Goal: Register for event/course

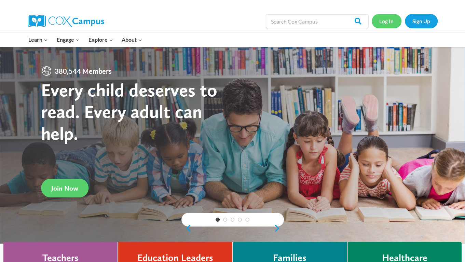
click at [387, 15] on link "Log In" at bounding box center [387, 21] width 30 height 14
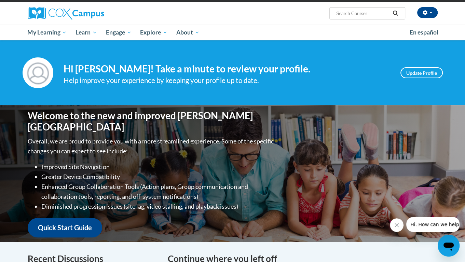
scroll to position [49, 0]
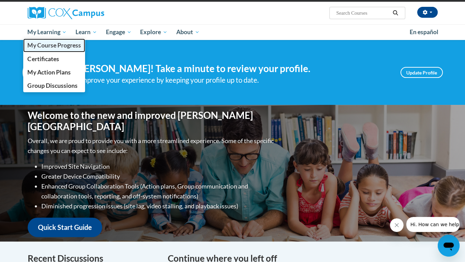
click at [61, 44] on span "My Course Progress" at bounding box center [53, 45] width 53 height 7
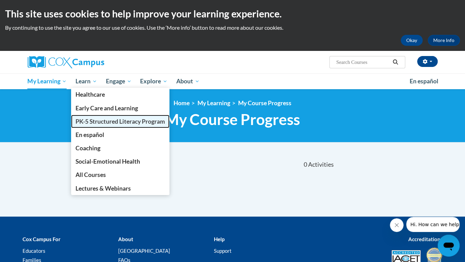
click at [101, 122] on span "PK-5 Structured Literacy Program" at bounding box center [121, 121] width 90 height 7
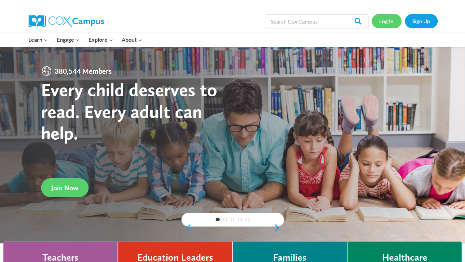
click at [387, 23] on link "Log In" at bounding box center [387, 21] width 30 height 14
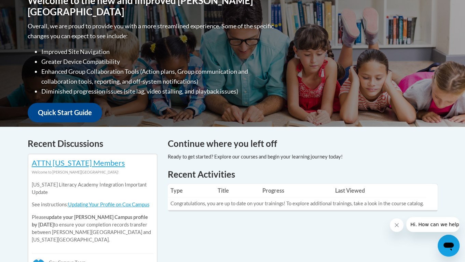
scroll to position [165, 0]
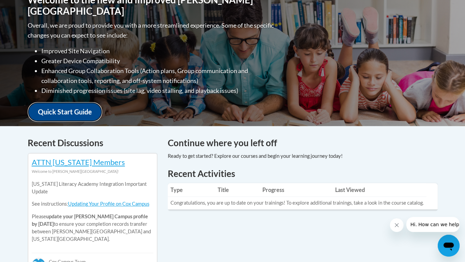
click at [62, 102] on link "Quick Start Guide" at bounding box center [65, 111] width 75 height 19
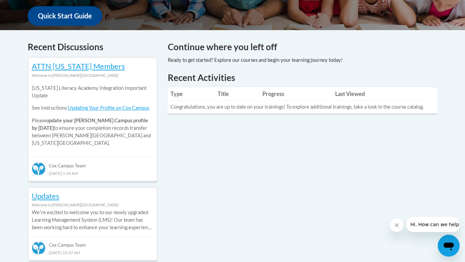
scroll to position [268, 0]
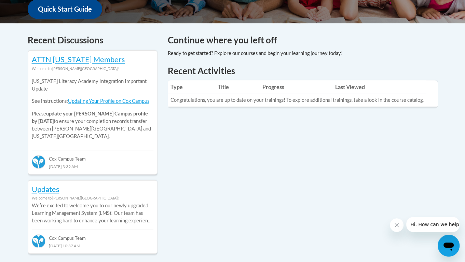
click at [187, 102] on td "Congratulations, you are up to date on your trainings! To explore additional tr…" at bounding box center [297, 100] width 259 height 13
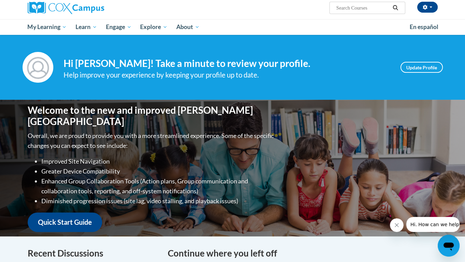
scroll to position [0, 0]
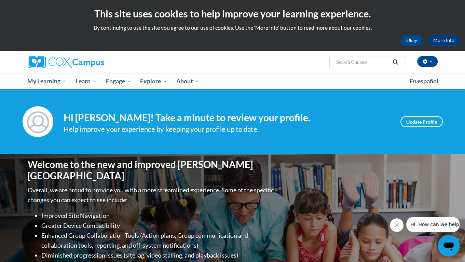
click at [348, 61] on input "Search..." at bounding box center [363, 62] width 55 height 8
paste input "Emergent Literacy module."
type input "Emergent Literacy module"
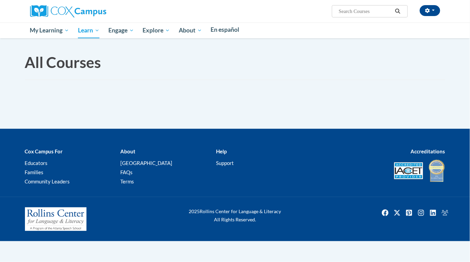
click at [237, 112] on div "All Courses All Courses" at bounding box center [235, 83] width 431 height 91
click at [79, 46] on body "This site uses cookies to help improve your learning experience. By continuing …" at bounding box center [235, 131] width 470 height 262
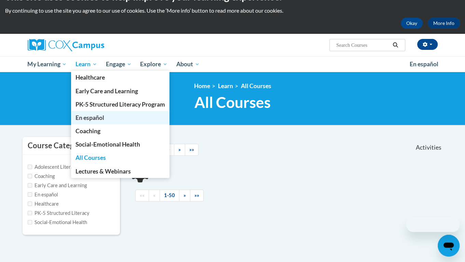
scroll to position [16, 0]
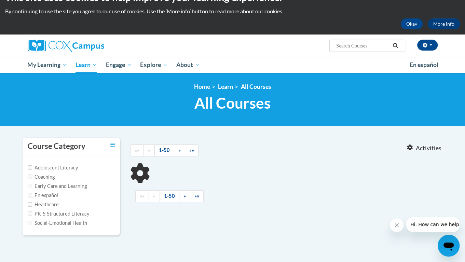
type input "Emergent Literacy module"
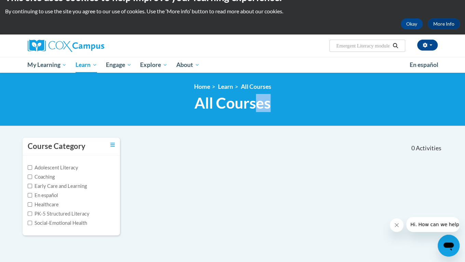
drag, startPoint x: 256, startPoint y: 115, endPoint x: 186, endPoint y: 132, distance: 72.1
click at [186, 132] on body "This site uses cookies to help improve your learning experience. By continuing …" at bounding box center [232, 191] width 465 height 415
drag, startPoint x: 186, startPoint y: 132, endPoint x: 275, endPoint y: 144, distance: 89.9
click at [275, 144] on div at bounding box center [299, 146] width 81 height 16
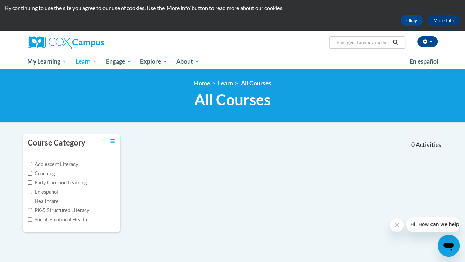
scroll to position [21, 0]
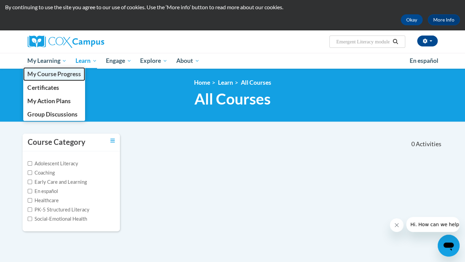
click at [61, 76] on span "My Course Progress" at bounding box center [53, 73] width 53 height 7
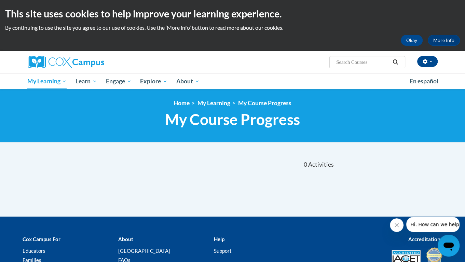
click at [372, 64] on input "Search..." at bounding box center [363, 62] width 55 height 8
paste input "Emergent Literacy module."
type input "Emergent Literacy"
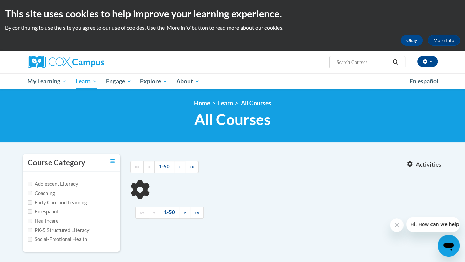
type input "Emergent Literacy"
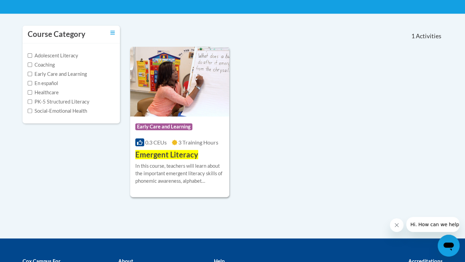
scroll to position [130, 0]
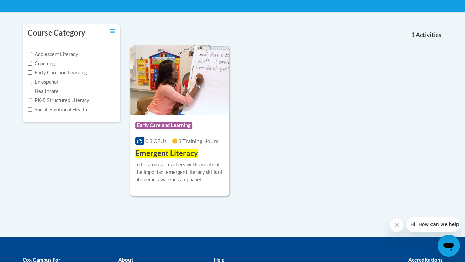
click at [167, 76] on img at bounding box center [179, 80] width 99 height 70
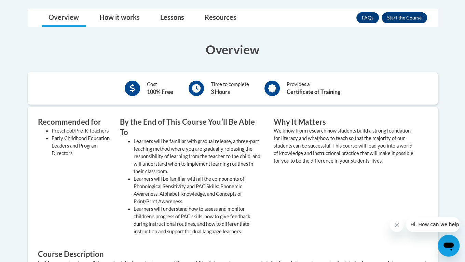
click at [114, 35] on div "Overview Cost 100% Free Time to complete 3 Hours Provides a Certificate of Trai…" at bounding box center [233, 204] width 420 height 341
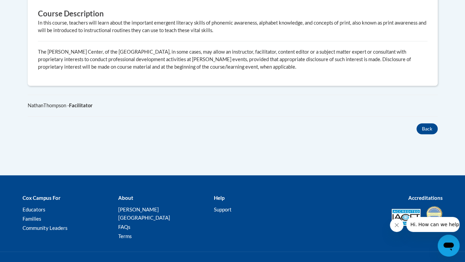
scroll to position [437, 0]
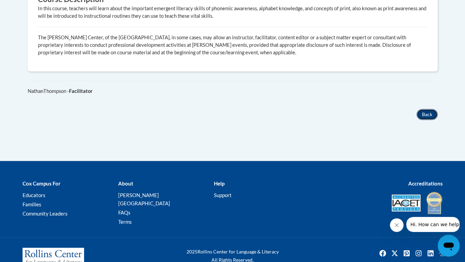
click at [425, 109] on button "Back" at bounding box center [427, 114] width 21 height 11
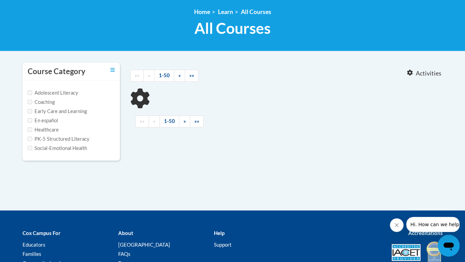
type input "Emergent Literacy"
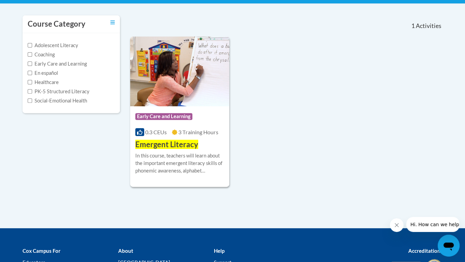
scroll to position [135, 0]
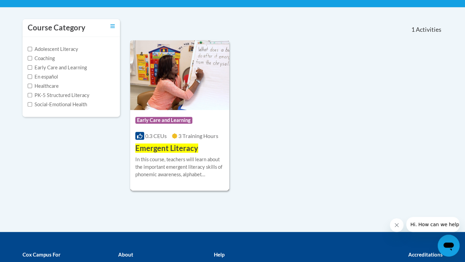
click at [173, 135] on icon at bounding box center [174, 135] width 5 height 5
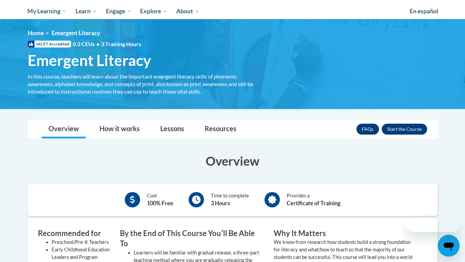
scroll to position [70, 0]
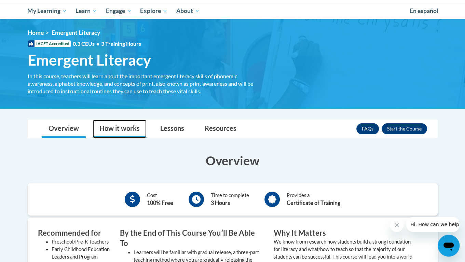
click at [123, 127] on link "How it works" at bounding box center [120, 129] width 54 height 18
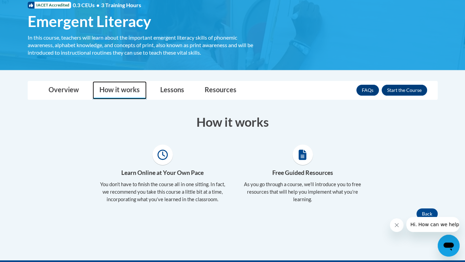
scroll to position [108, 0]
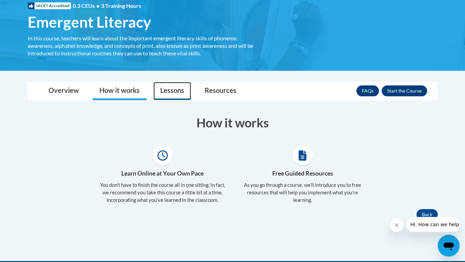
click at [164, 92] on link "Lessons" at bounding box center [172, 91] width 38 height 18
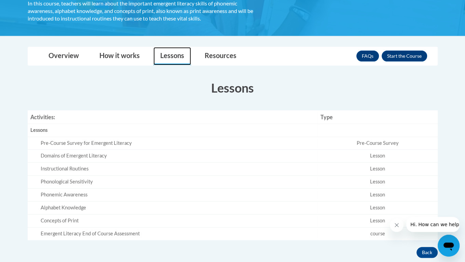
scroll to position [142, 0]
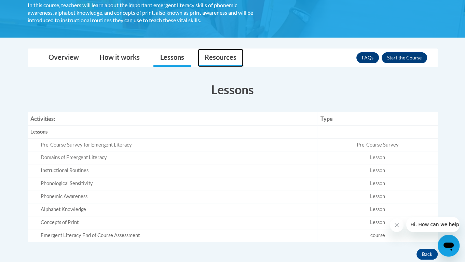
click at [216, 61] on link "Resources" at bounding box center [220, 58] width 45 height 18
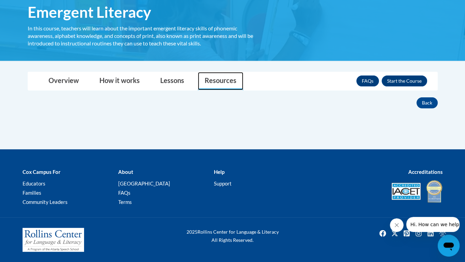
scroll to position [117, 0]
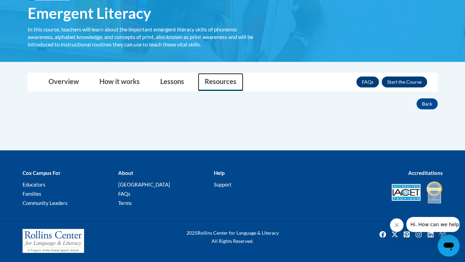
click at [215, 88] on link "Resources" at bounding box center [220, 82] width 45 height 18
click at [396, 82] on button "Enroll" at bounding box center [404, 82] width 45 height 11
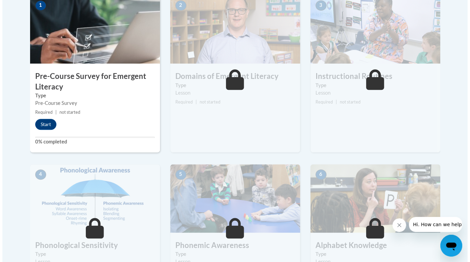
scroll to position [235, 0]
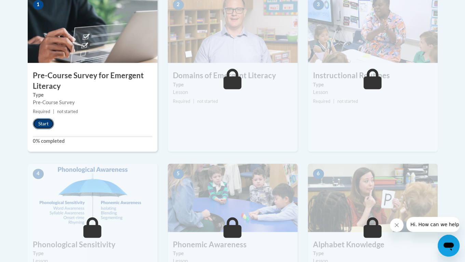
click at [45, 120] on button "Start" at bounding box center [43, 123] width 21 height 11
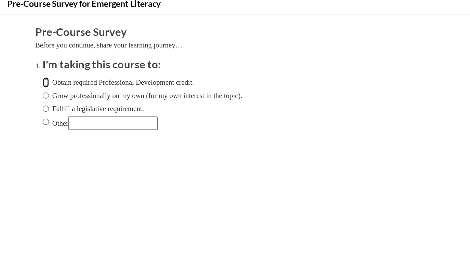
click at [30, 62] on input "Obtain required Professional Development credit." at bounding box center [32, 62] width 4 height 8
radio input "true"
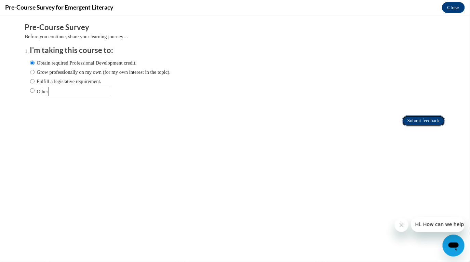
click at [406, 122] on input "Submit feedback" at bounding box center [423, 120] width 43 height 11
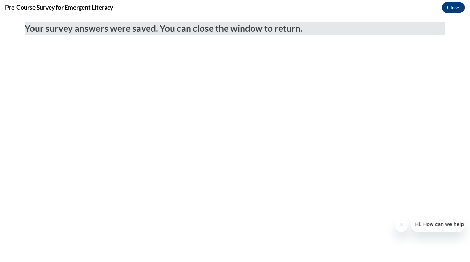
scroll to position [0, 0]
click at [449, 4] on button "Close" at bounding box center [453, 7] width 23 height 11
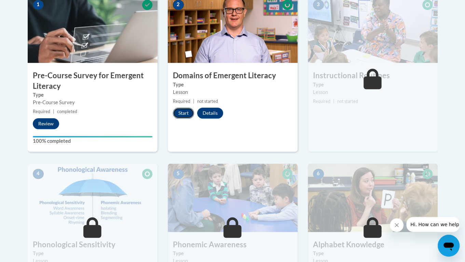
click at [183, 113] on button "Start" at bounding box center [183, 113] width 21 height 11
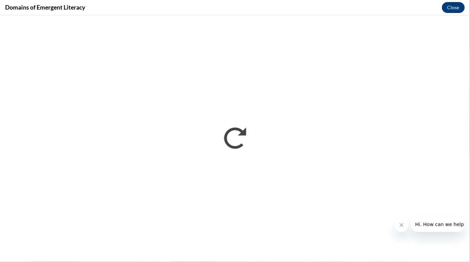
click at [400, 222] on icon "Close message from company" at bounding box center [401, 224] width 5 height 5
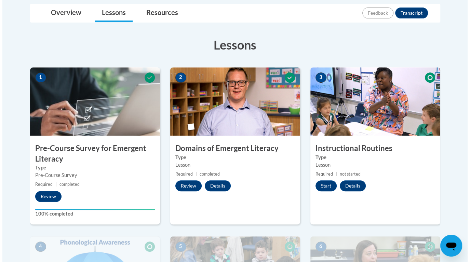
scroll to position [162, 0]
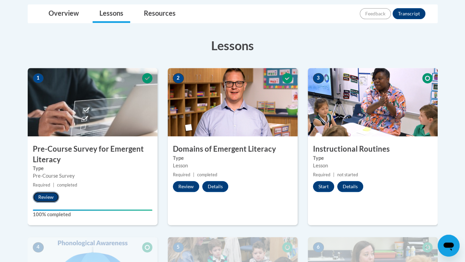
click at [49, 197] on button "Review" at bounding box center [46, 197] width 26 height 11
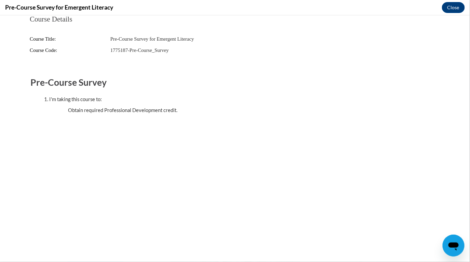
scroll to position [0, 0]
click at [454, 11] on button "Close" at bounding box center [453, 7] width 23 height 11
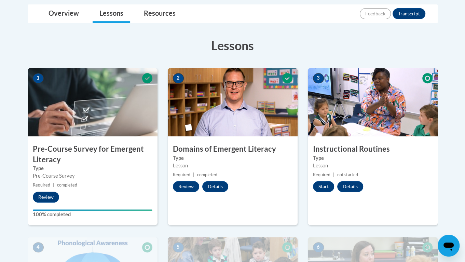
click at [245, 102] on img at bounding box center [233, 102] width 130 height 68
click at [188, 187] on button "Review" at bounding box center [186, 186] width 26 height 11
